Goal: Download file/media

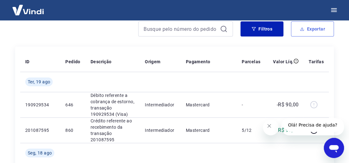
click at [322, 31] on button "Exportar" at bounding box center [312, 28] width 43 height 15
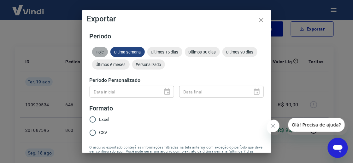
click at [105, 50] on span "Hoje" at bounding box center [100, 52] width 16 height 5
click at [92, 120] on input "Excel" at bounding box center [92, 119] width 13 height 13
radio input "true"
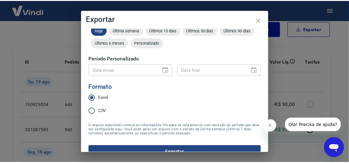
scroll to position [39, 0]
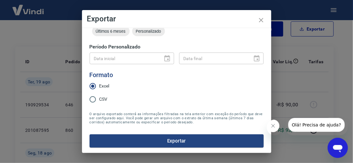
drag, startPoint x: 194, startPoint y: 140, endPoint x: 188, endPoint y: 136, distance: 7.8
click at [194, 140] on button "Exportar" at bounding box center [177, 141] width 174 height 13
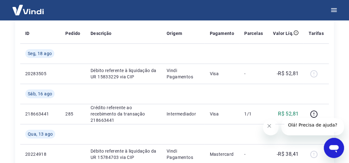
scroll to position [86, 0]
